Goal: Task Accomplishment & Management: Use online tool/utility

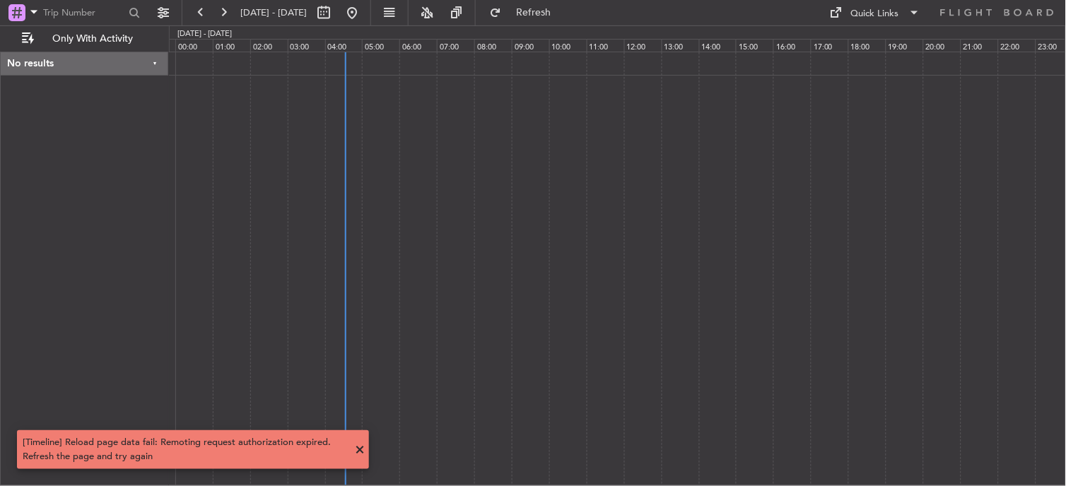
click at [477, 148] on div at bounding box center [618, 269] width 898 height 435
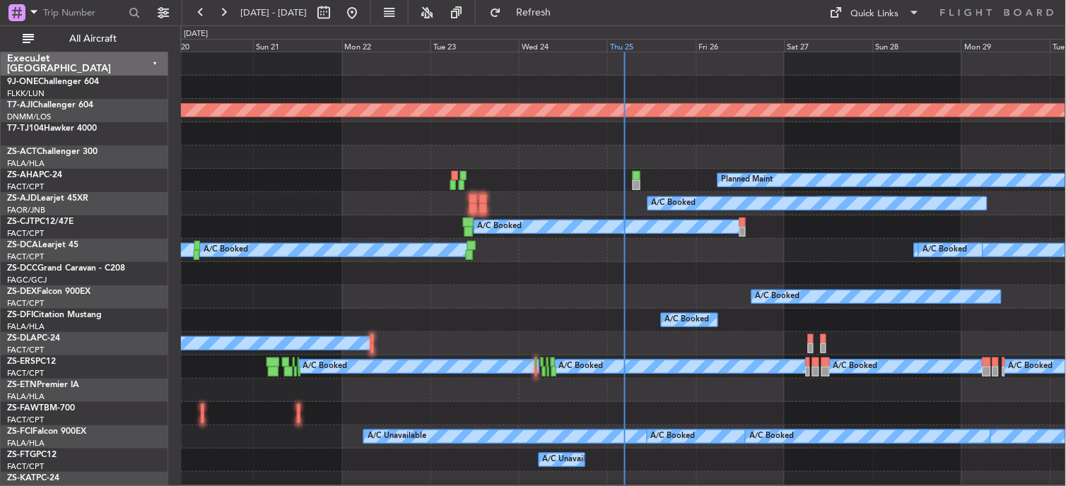
click at [627, 50] on div "Thu 25" at bounding box center [651, 45] width 88 height 13
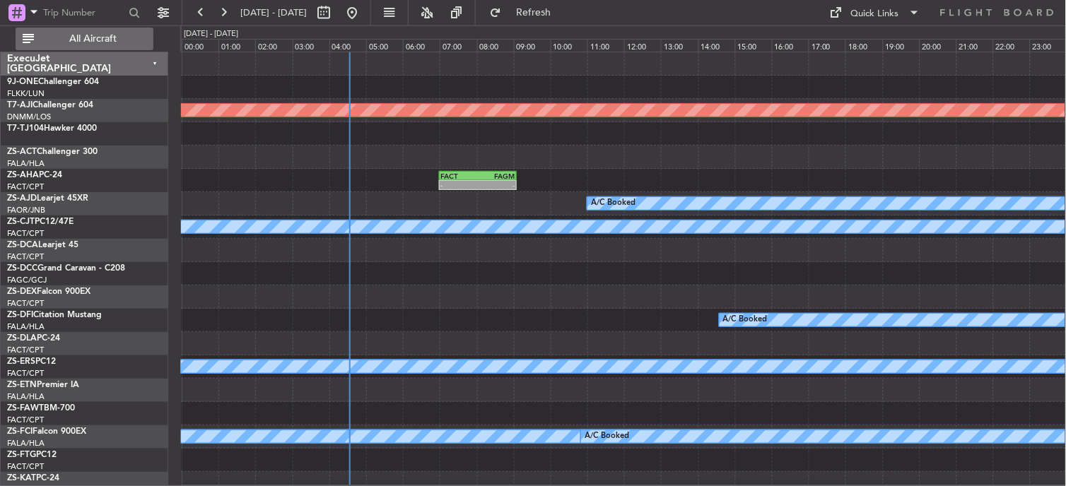
click at [125, 40] on span "All Aircraft" at bounding box center [93, 39] width 112 height 10
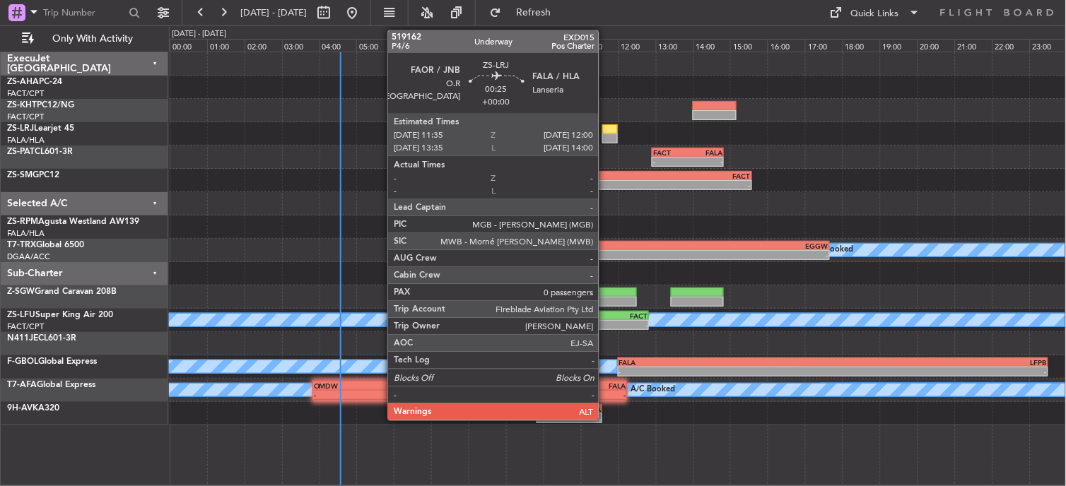
click at [606, 136] on div at bounding box center [610, 139] width 16 height 10
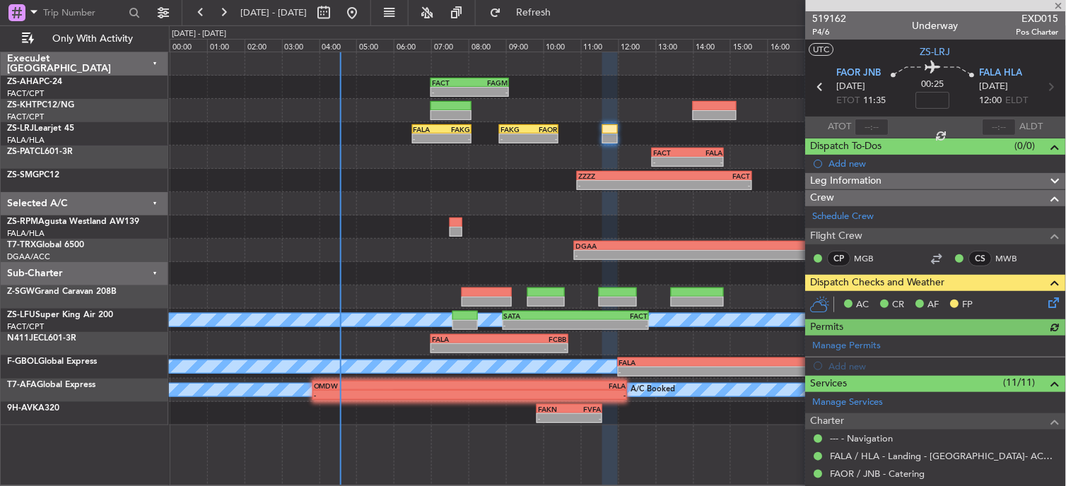
click at [1046, 311] on div "AC CR AF FP" at bounding box center [936, 305] width 260 height 28
click at [1046, 303] on icon at bounding box center [1051, 300] width 11 height 11
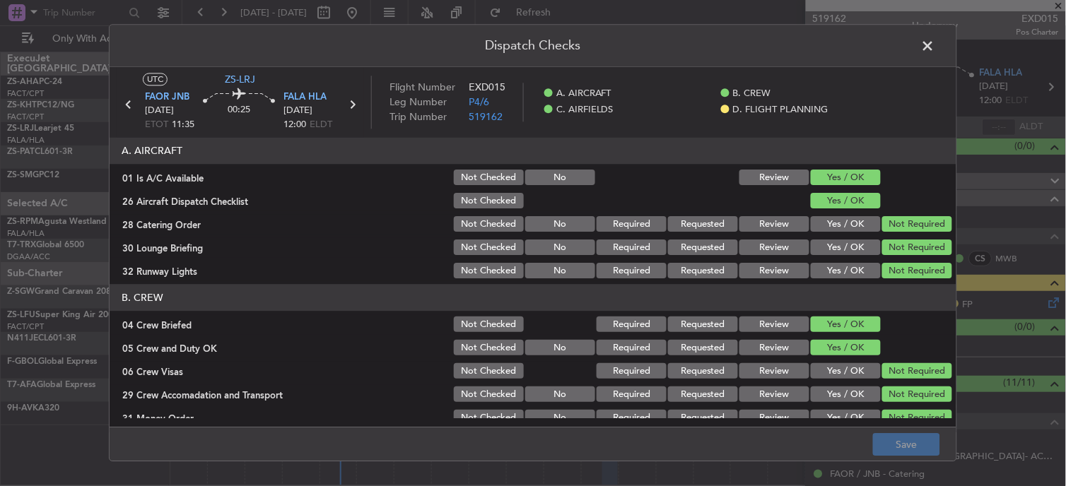
scroll to position [353, 0]
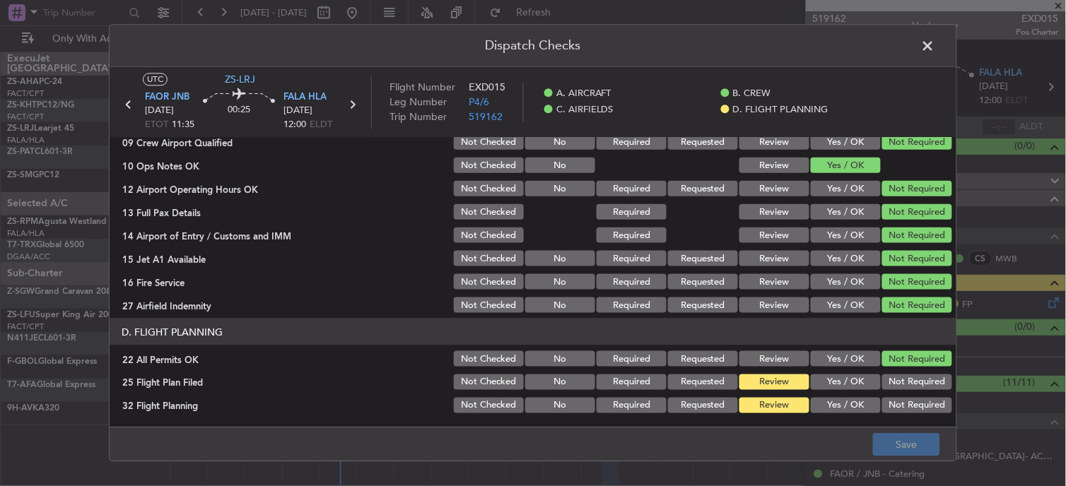
click at [839, 382] on button "Yes / OK" at bounding box center [846, 383] width 70 height 16
click at [840, 399] on button "Yes / OK" at bounding box center [846, 406] width 70 height 16
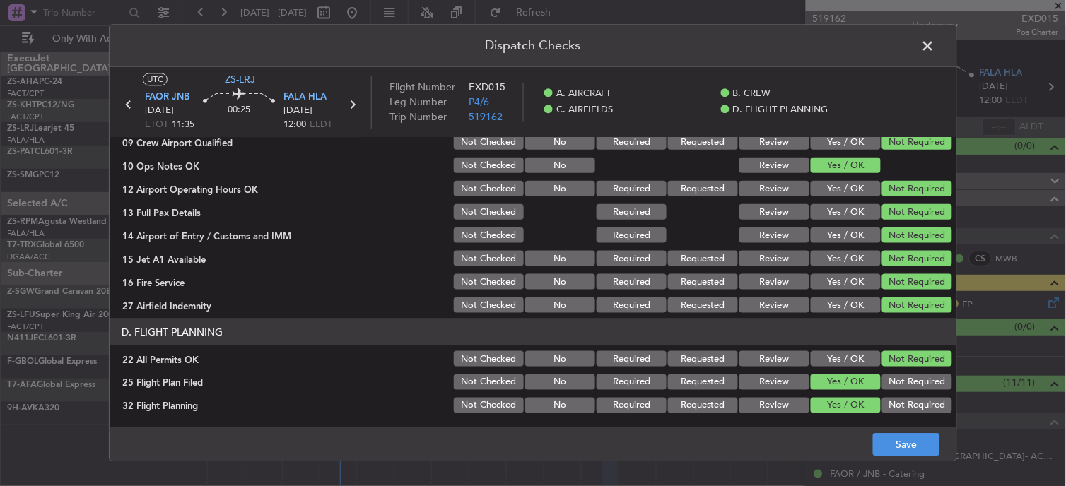
click at [899, 432] on footer "Save" at bounding box center [533, 445] width 847 height 34
click at [896, 446] on button "Save" at bounding box center [906, 445] width 67 height 23
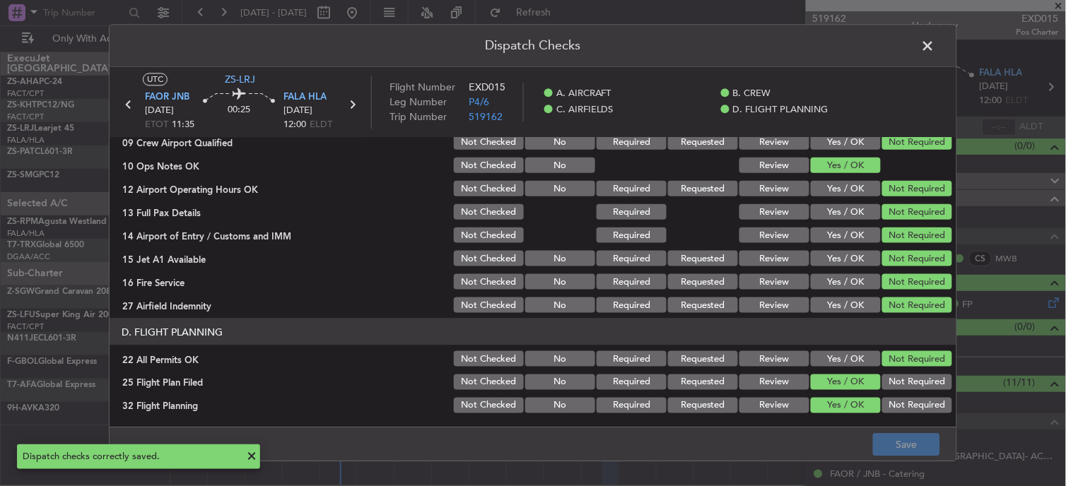
click at [124, 102] on icon at bounding box center [128, 105] width 18 height 18
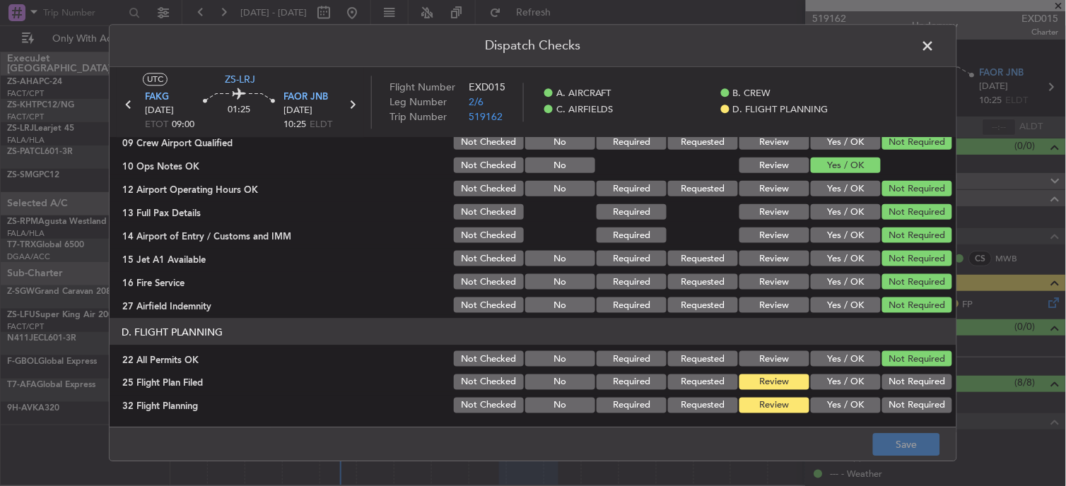
click at [854, 387] on button "Yes / OK" at bounding box center [846, 383] width 70 height 16
click at [854, 398] on button "Yes / OK" at bounding box center [846, 406] width 70 height 16
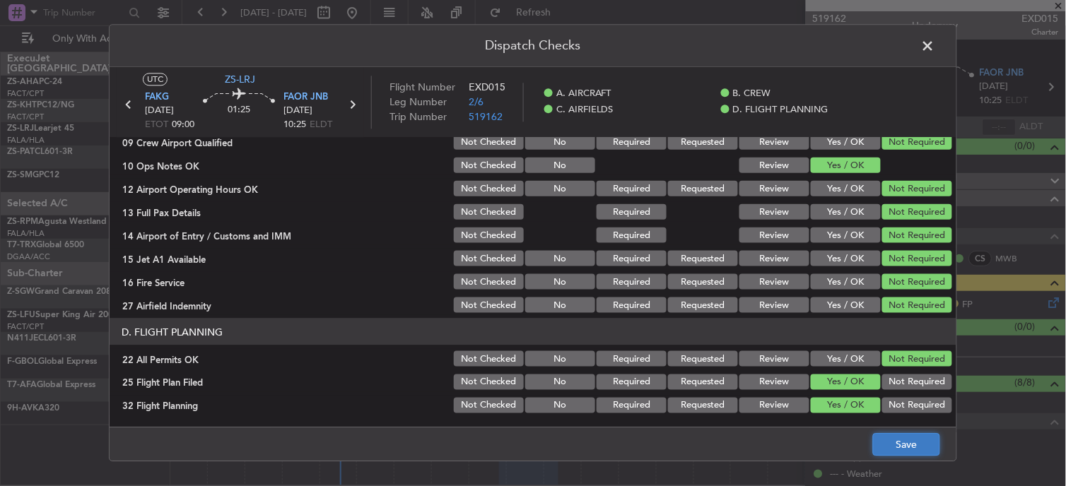
click at [913, 440] on button "Save" at bounding box center [906, 445] width 67 height 23
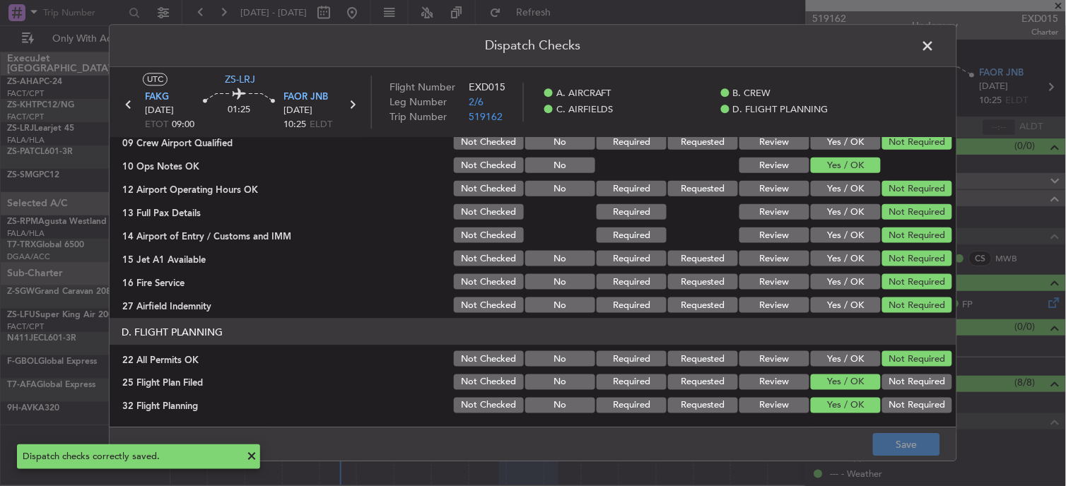
click at [125, 104] on icon at bounding box center [128, 105] width 18 height 18
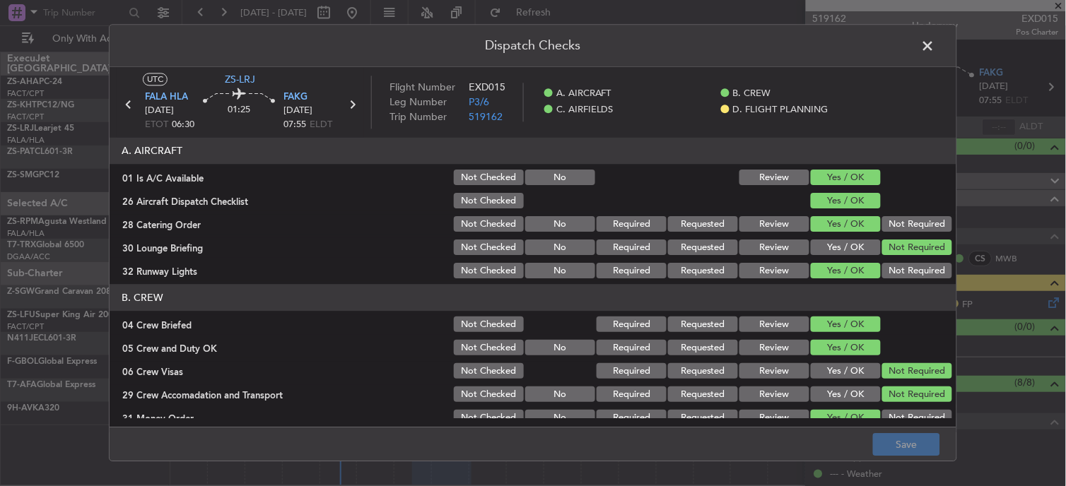
click at [244, 118] on div at bounding box center [239, 125] width 34 height 17
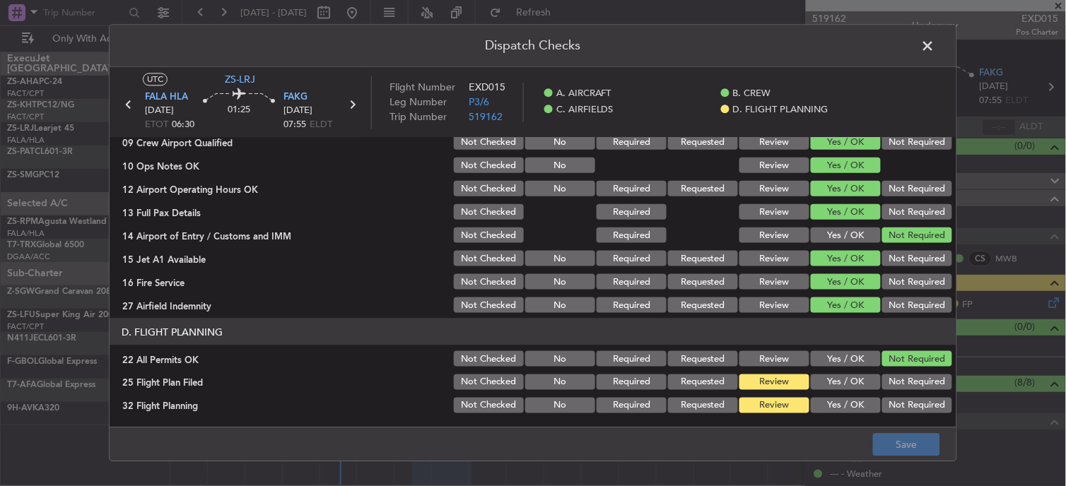
click at [855, 382] on button "Yes / OK" at bounding box center [846, 383] width 70 height 16
click at [858, 403] on button "Yes / OK" at bounding box center [846, 406] width 70 height 16
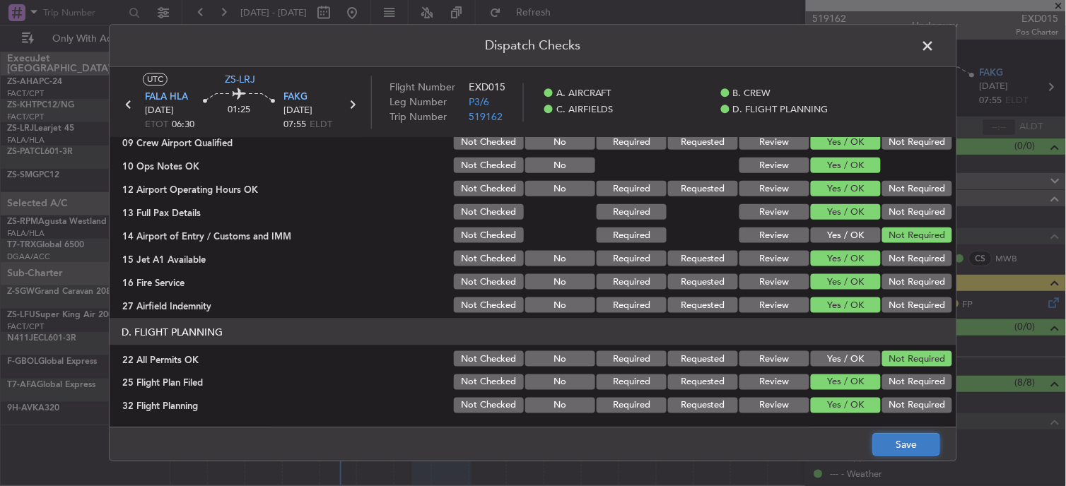
click at [910, 447] on button "Save" at bounding box center [906, 445] width 67 height 23
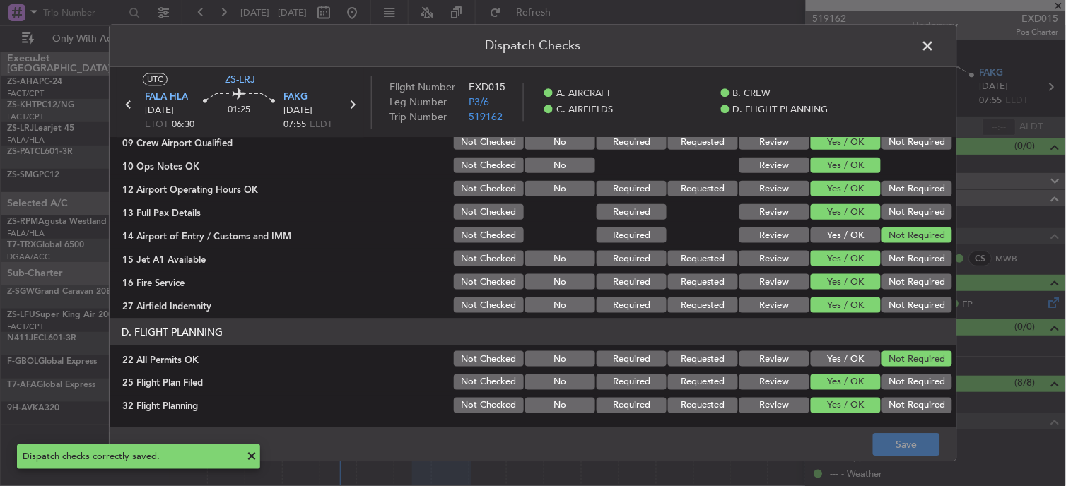
click at [935, 41] on span at bounding box center [935, 49] width 0 height 28
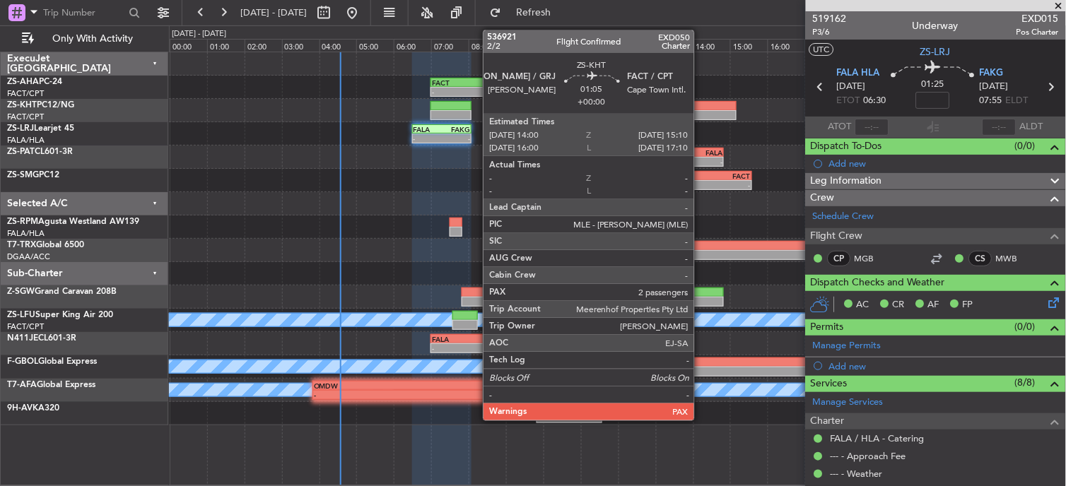
click at [701, 119] on div at bounding box center [715, 115] width 44 height 10
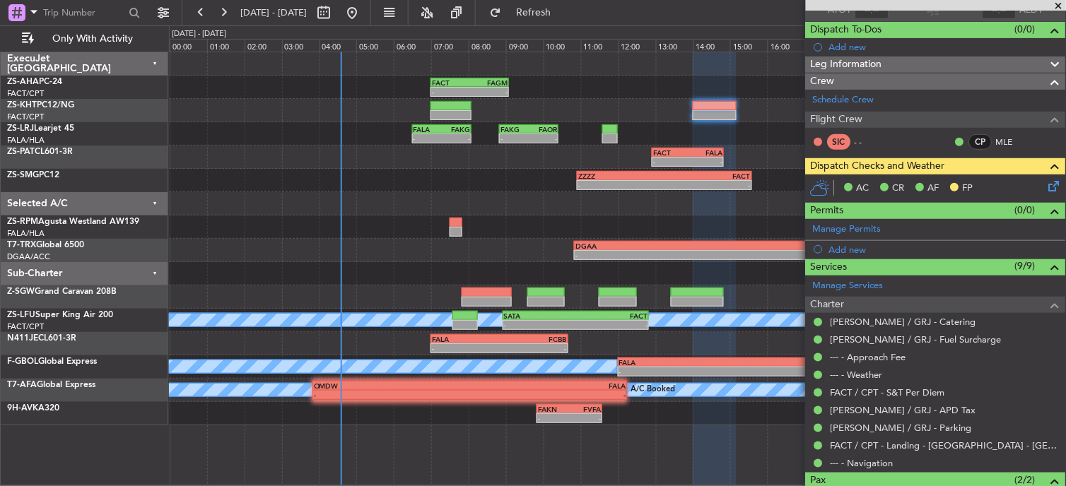
scroll to position [107, 0]
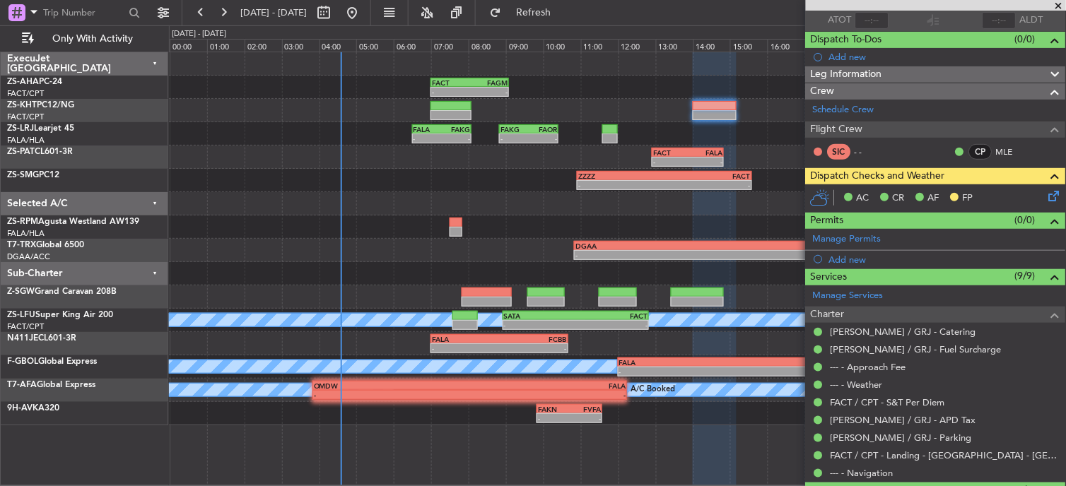
click at [1046, 199] on icon at bounding box center [1051, 193] width 11 height 11
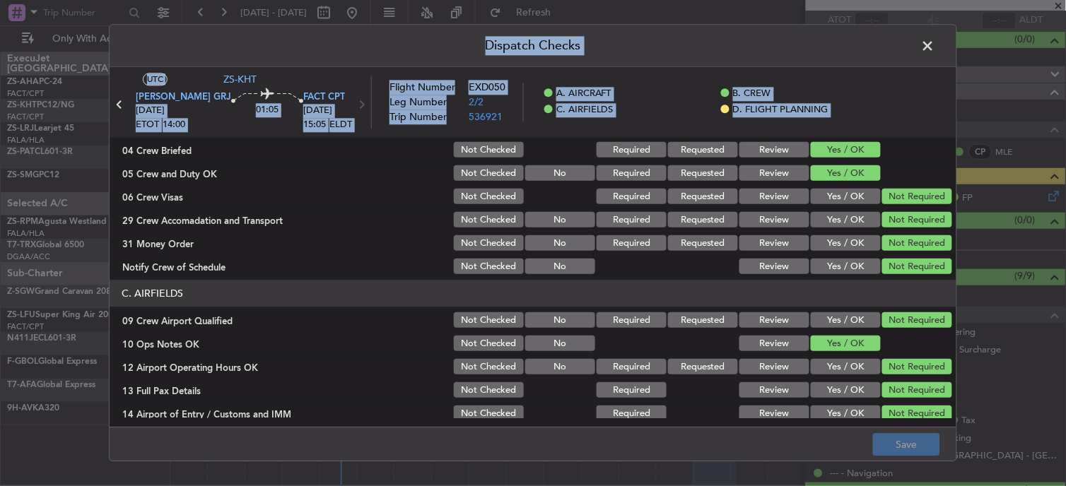
scroll to position [353, 0]
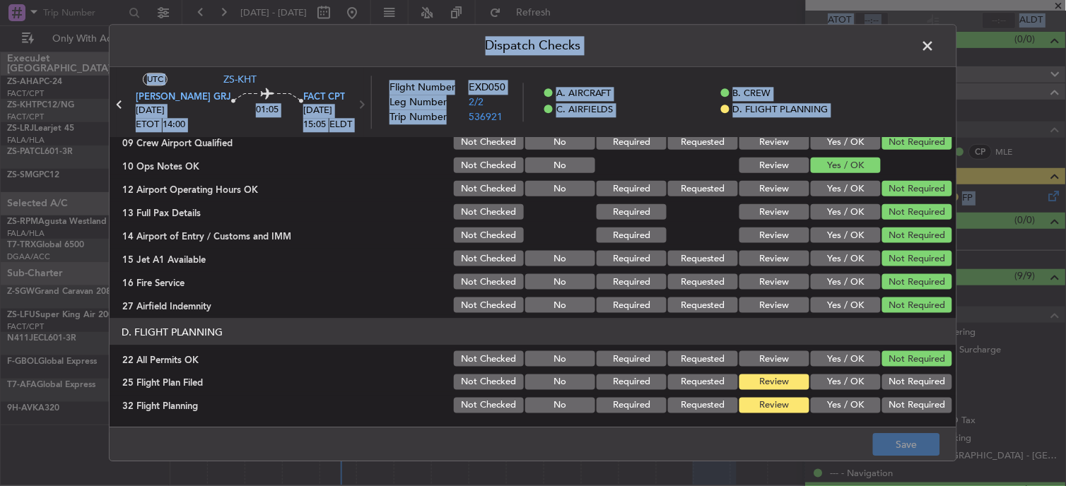
drag, startPoint x: 943, startPoint y: 251, endPoint x: 928, endPoint y: 516, distance: 265.5
click at [928, 486] on html "25 Sep 2025 - 26 Sep 2025 Refresh Quick Links Only With Activity - - FACT 07:00…" at bounding box center [533, 243] width 1066 height 486
drag, startPoint x: 928, startPoint y: 516, endPoint x: 851, endPoint y: 385, distance: 152.4
click at [851, 385] on button "Yes / OK" at bounding box center [846, 383] width 70 height 16
click at [848, 400] on button "Yes / OK" at bounding box center [846, 406] width 70 height 16
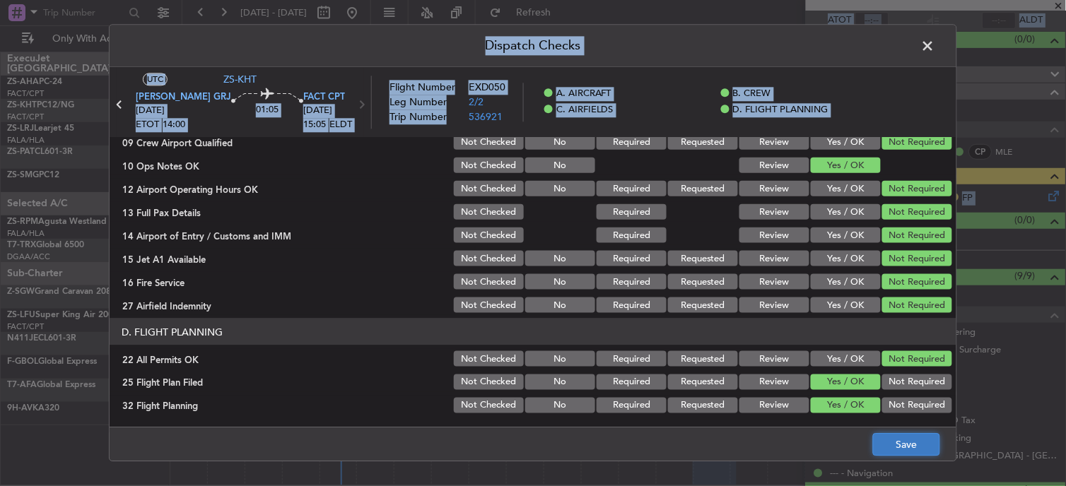
click at [917, 446] on button "Save" at bounding box center [906, 445] width 67 height 23
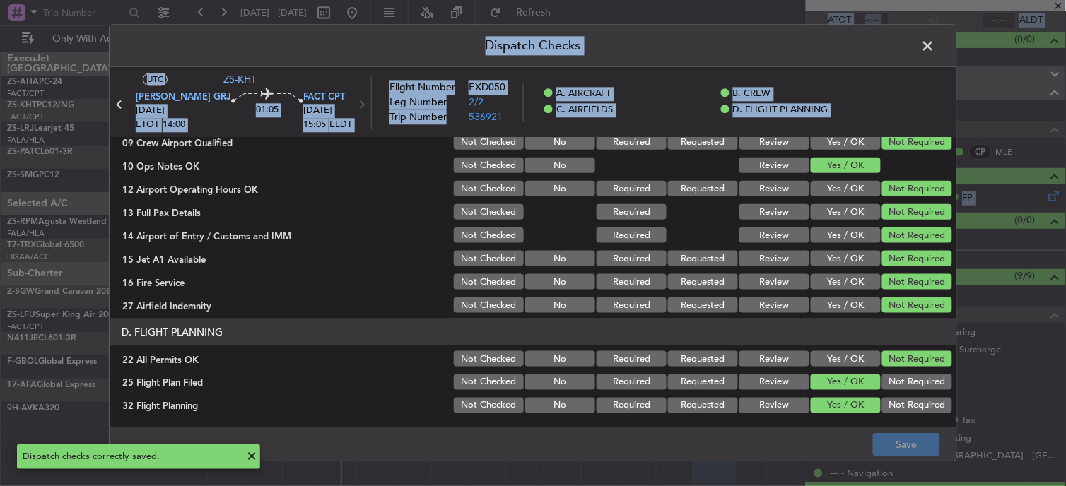
click at [935, 46] on span at bounding box center [935, 49] width 0 height 28
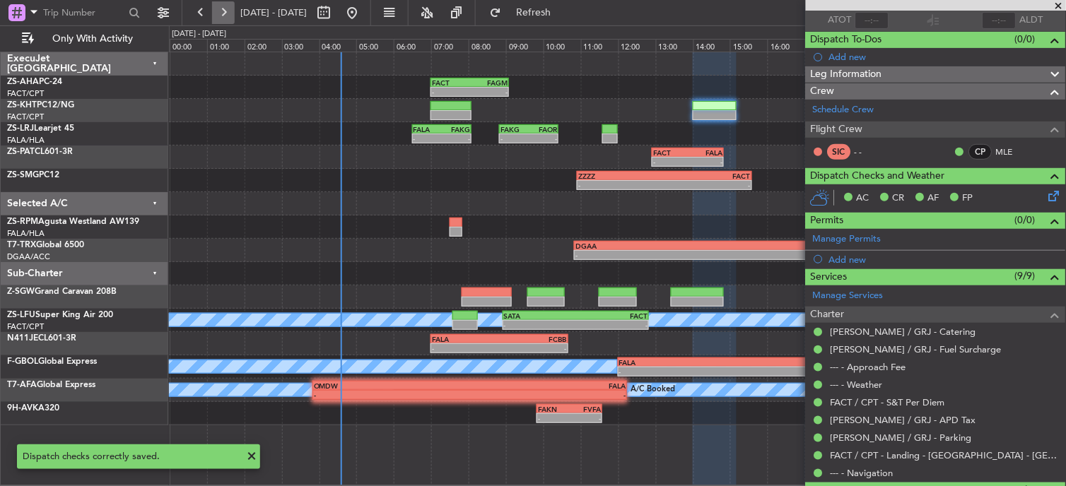
click at [227, 14] on button at bounding box center [223, 12] width 23 height 23
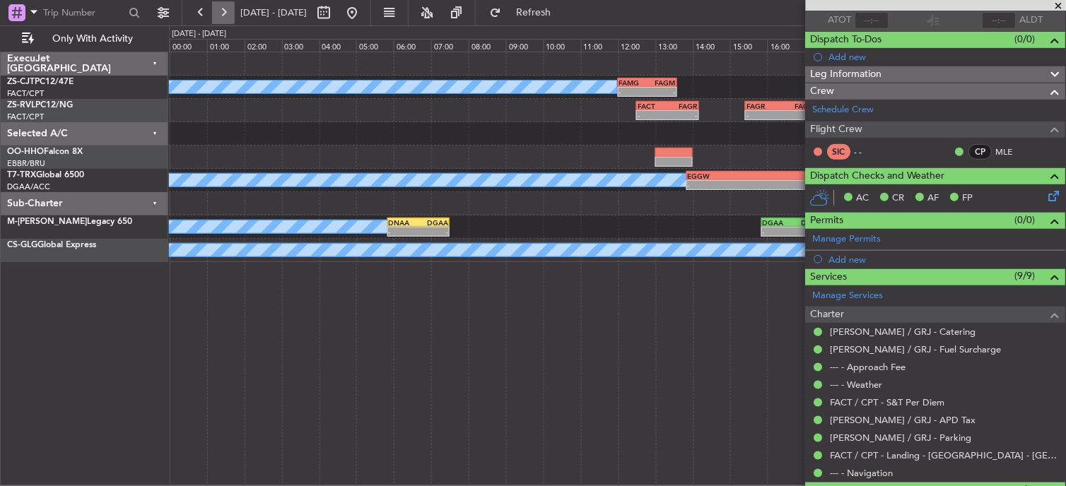
click at [228, 19] on button at bounding box center [223, 12] width 23 height 23
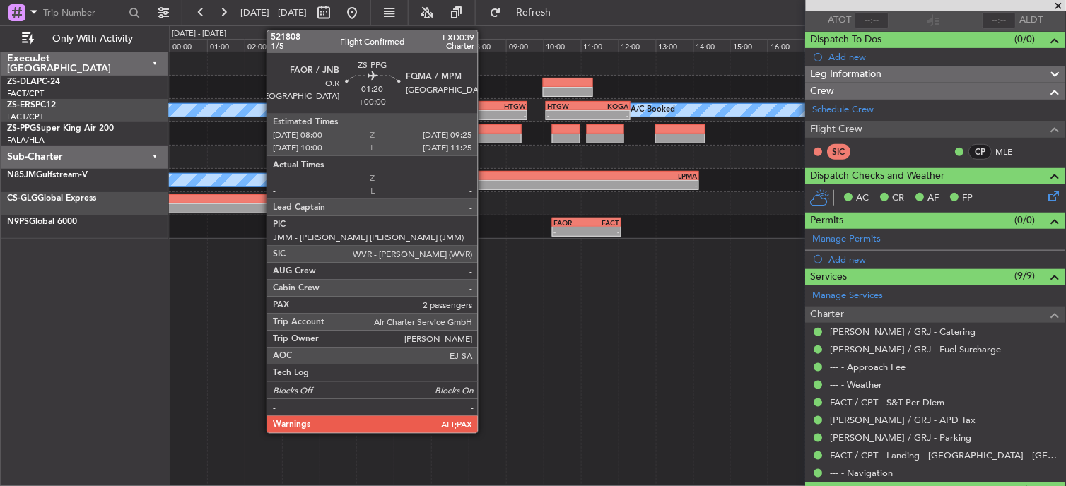
click at [485, 131] on div at bounding box center [494, 129] width 53 height 10
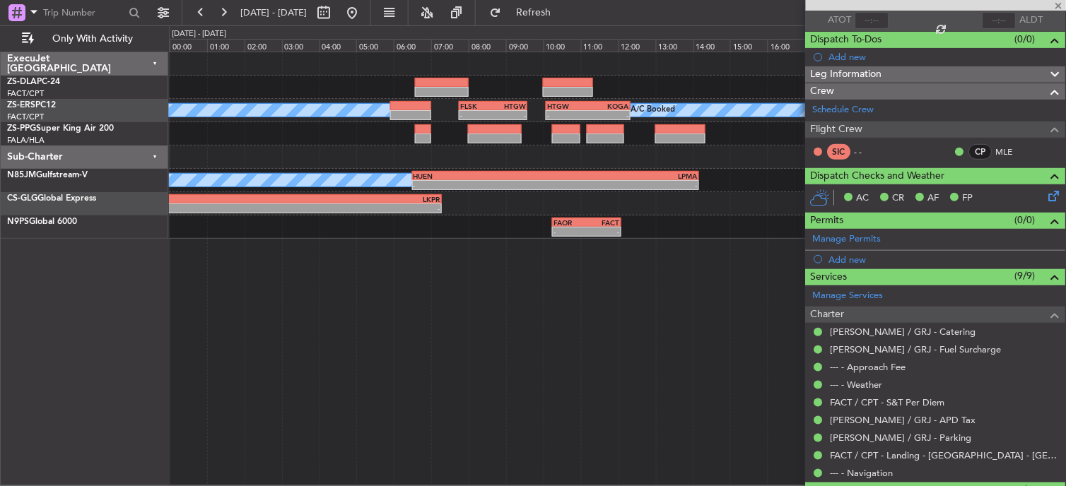
type input "3"
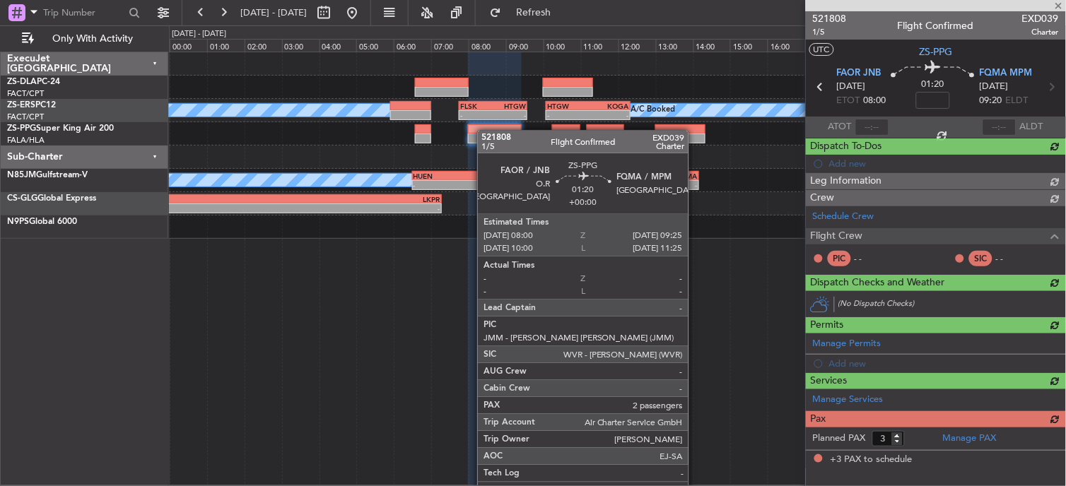
scroll to position [0, 0]
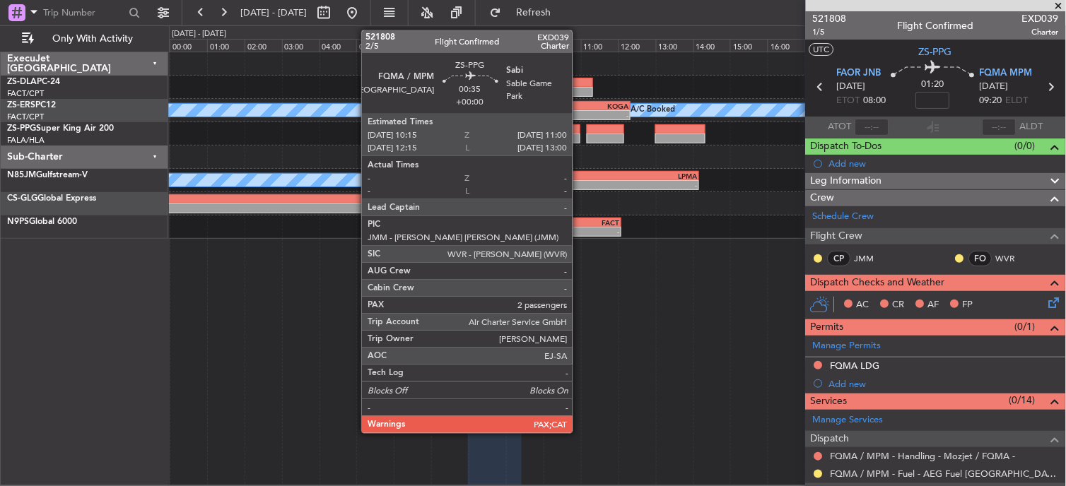
click at [580, 129] on div at bounding box center [566, 129] width 28 height 10
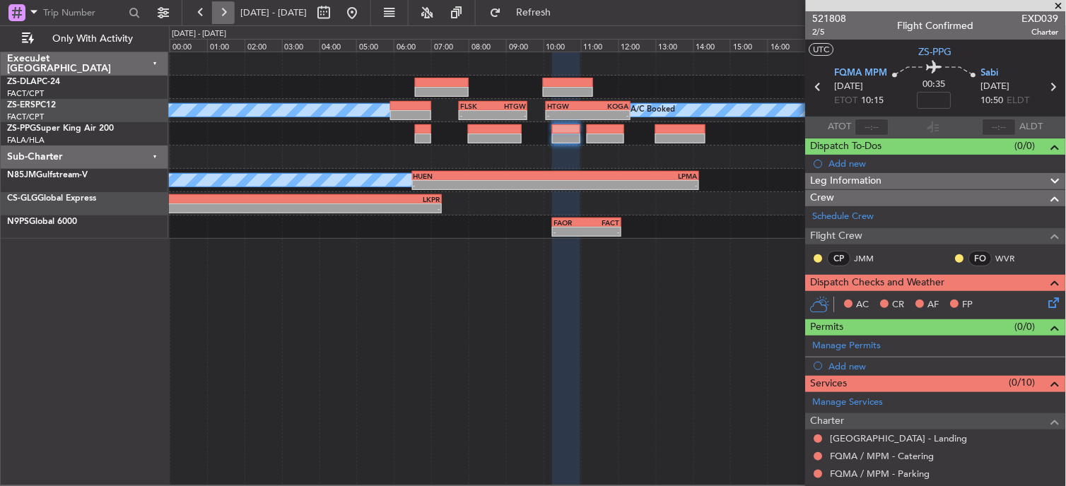
click at [231, 14] on button at bounding box center [223, 12] width 23 height 23
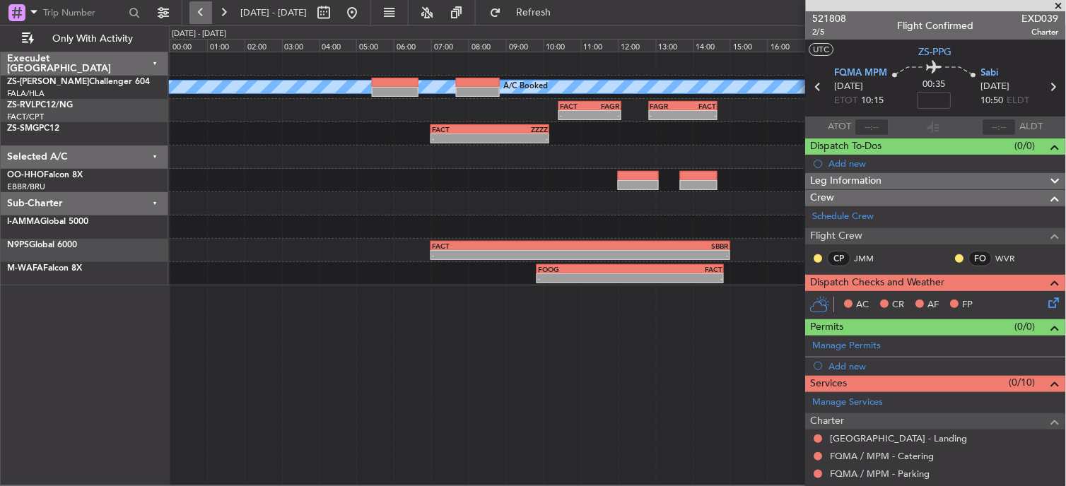
click at [211, 12] on button at bounding box center [200, 12] width 23 height 23
